Goal: Task Accomplishment & Management: Contribute content

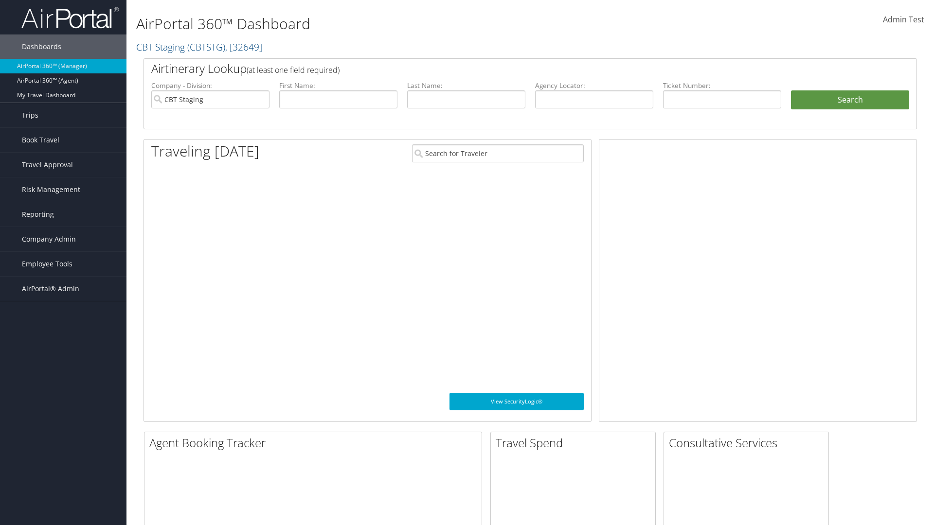
click at [63, 239] on span "Company Admin" at bounding box center [49, 239] width 54 height 24
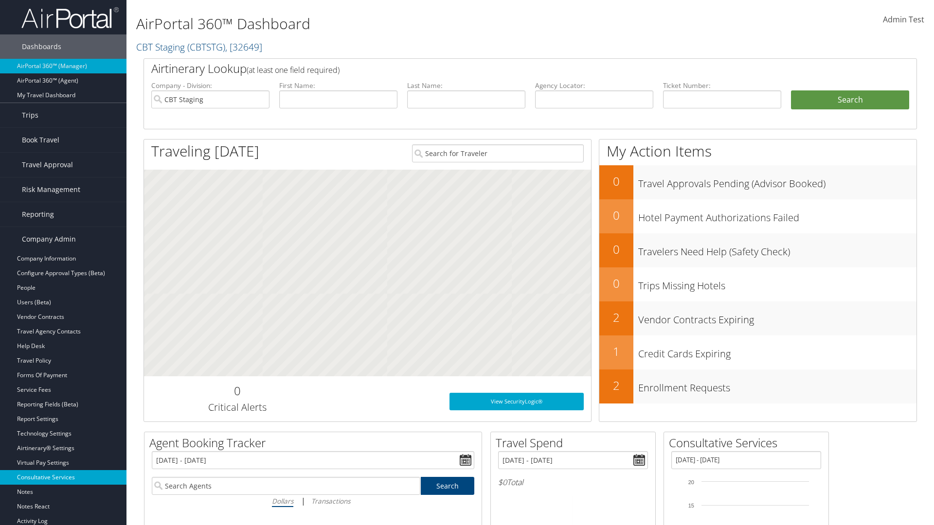
click at [63, 478] on link "Consultative Services" at bounding box center [63, 477] width 126 height 15
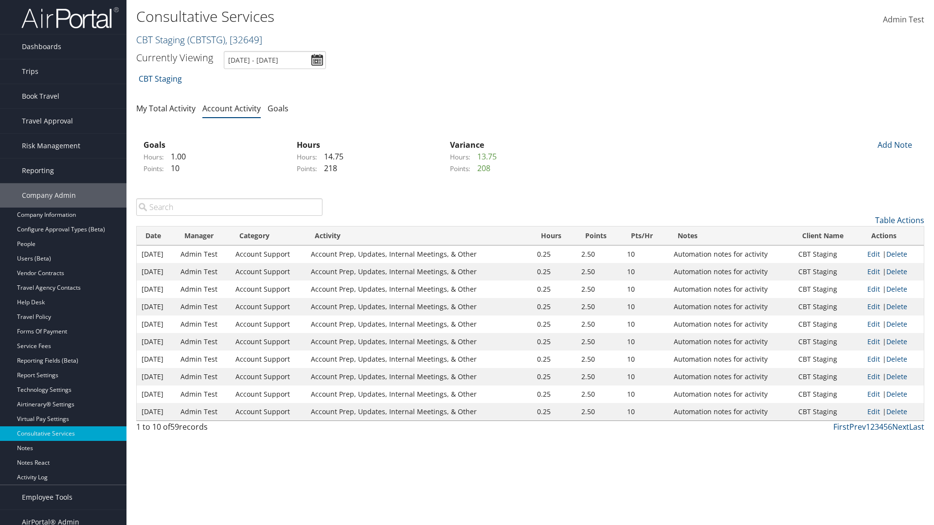
click at [161, 39] on link "CBT Staging ( CBTSTG ) , [ 32649 ]" at bounding box center [199, 39] width 126 height 13
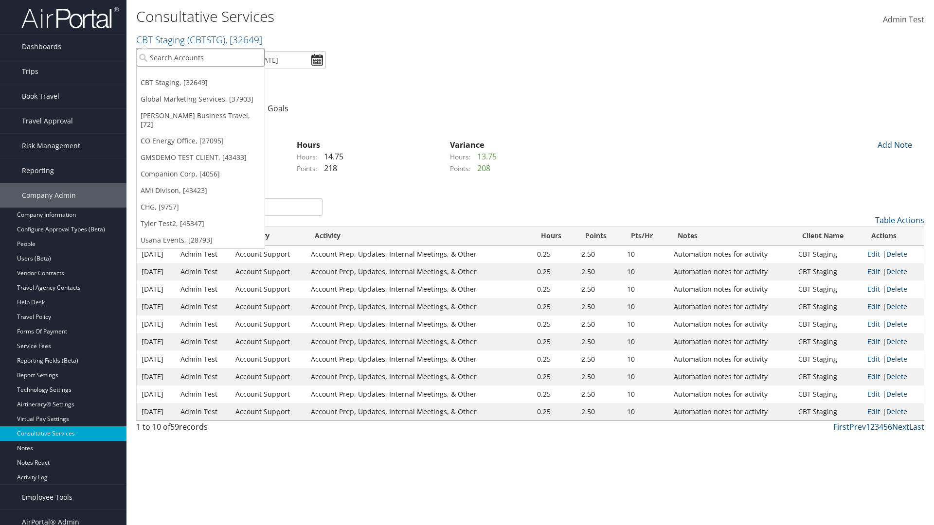
click at [200, 57] on input "search" at bounding box center [201, 58] width 128 height 18
type input "CBTSTG"
click at [200, 75] on div "CBT Staging (CBTSTG), [32649]" at bounding box center [200, 75] width 139 height 9
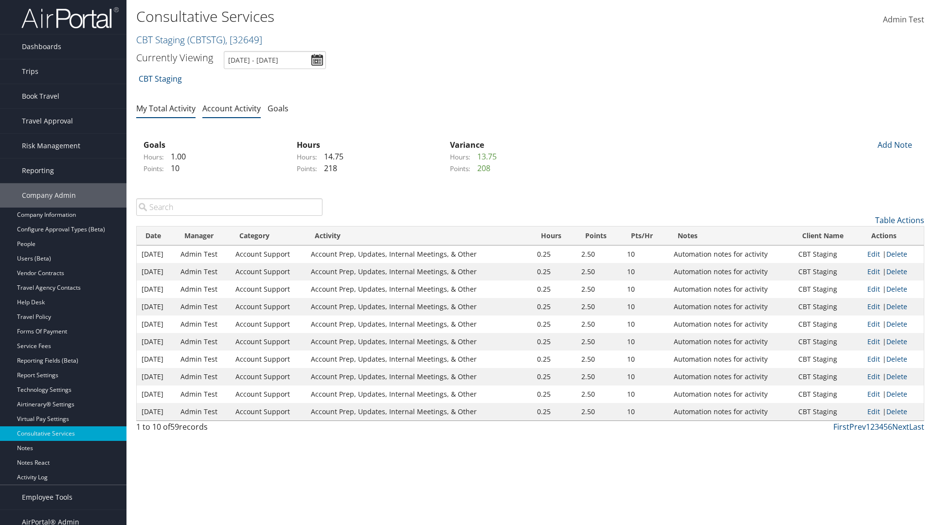
click at [166, 108] on link "My Total Activity" at bounding box center [165, 108] width 59 height 11
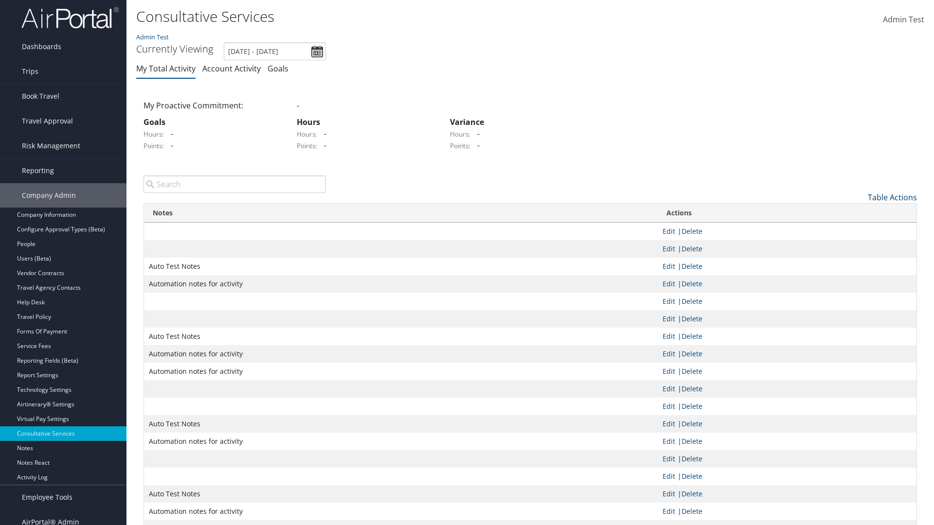
click at [892, 197] on link "Table Actions" at bounding box center [892, 197] width 49 height 11
click at [852, 212] on link "New Record" at bounding box center [852, 212] width 128 height 17
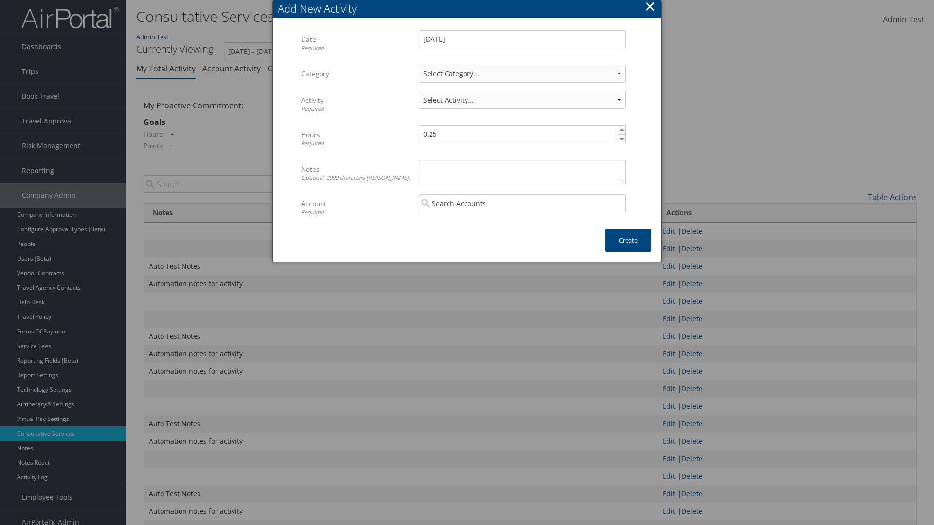
select select "1"
select select "227-1"
click at [522, 172] on textarea "Notes Optional. 2000 characters max." at bounding box center [522, 172] width 207 height 24
type textarea "Automation notes for activity"
click at [522, 203] on input "search" at bounding box center [522, 204] width 207 height 18
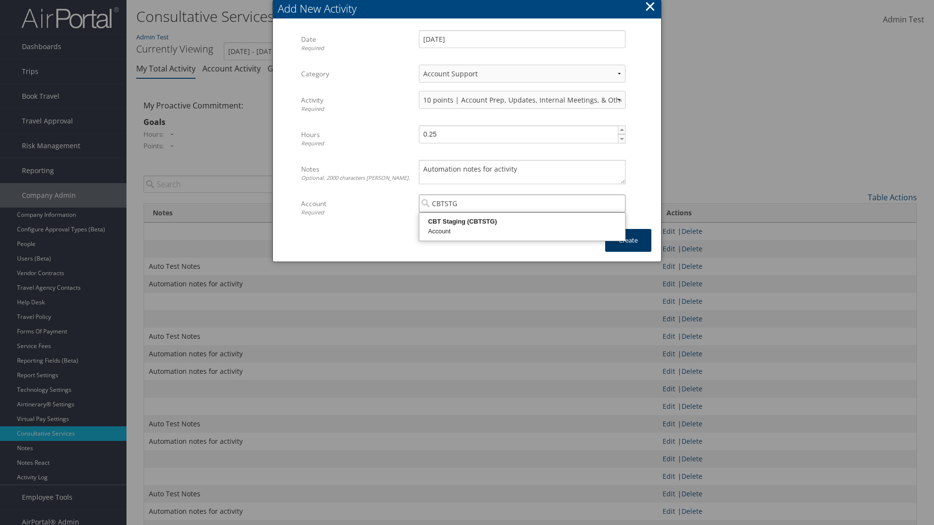
click at [522, 222] on div "CBT Staging (CBTSTG)" at bounding box center [522, 222] width 203 height 10
type input "CBT Staging"
click at [628, 240] on button "Create" at bounding box center [628, 240] width 46 height 23
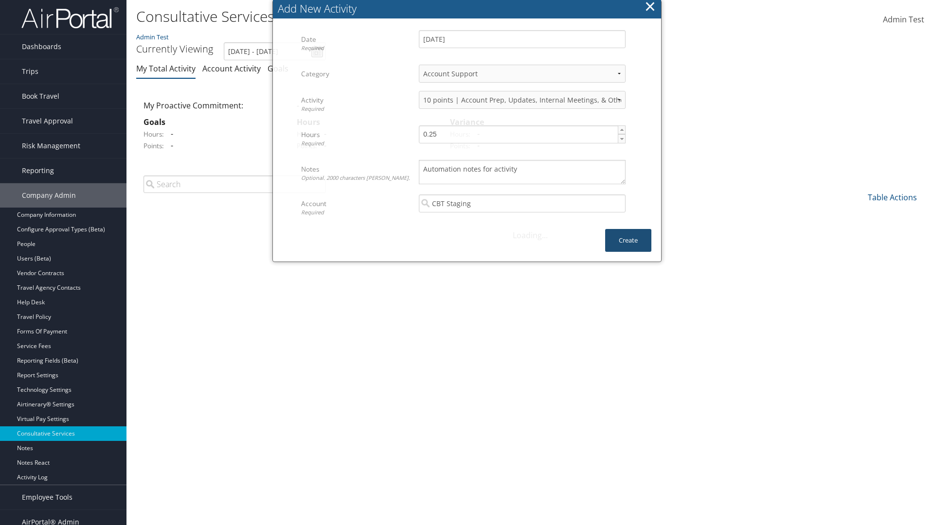
scroll to position [192, 0]
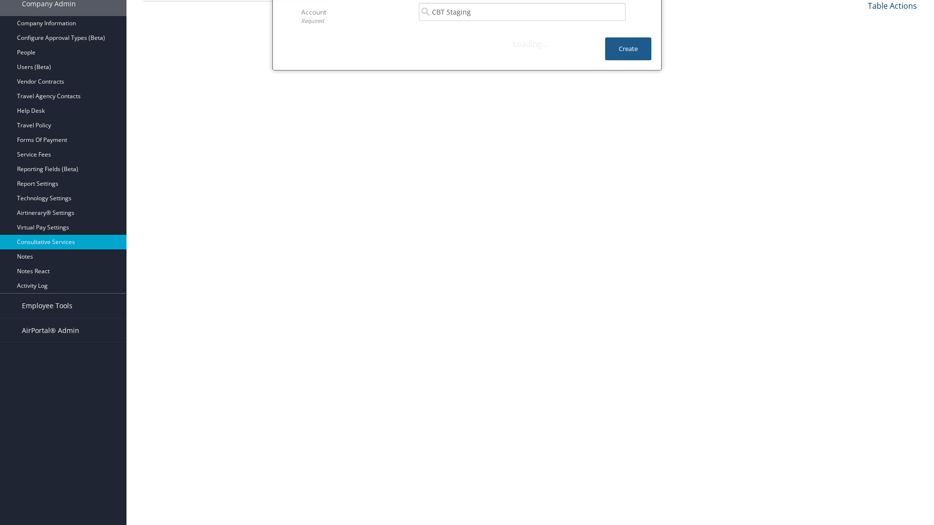
click at [892, 5] on link "Table Actions" at bounding box center [892, 5] width 49 height 11
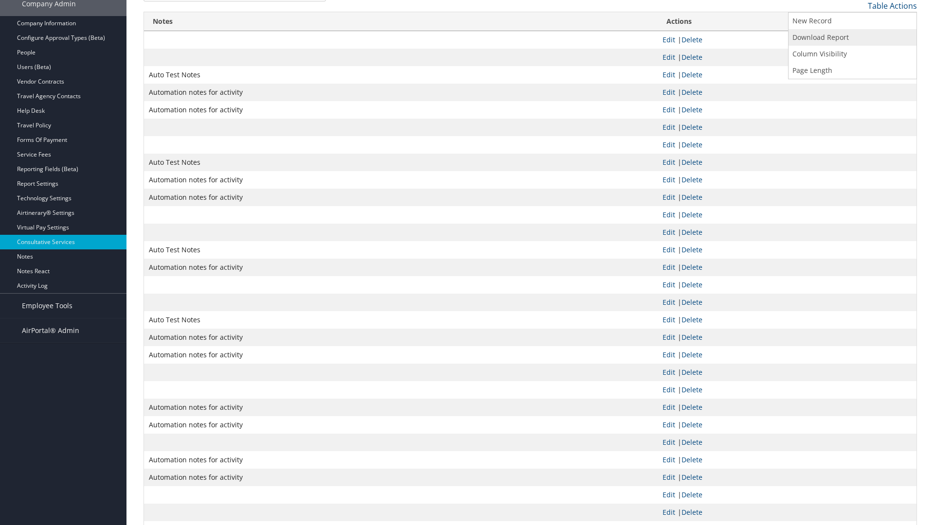
click at [852, 37] on link "Download Report" at bounding box center [852, 37] width 128 height 17
click at [892, 5] on link "Table Actions" at bounding box center [892, 5] width 49 height 11
click at [852, 54] on link "Column Visibility" at bounding box center [852, 54] width 128 height 17
